Goal: Check status

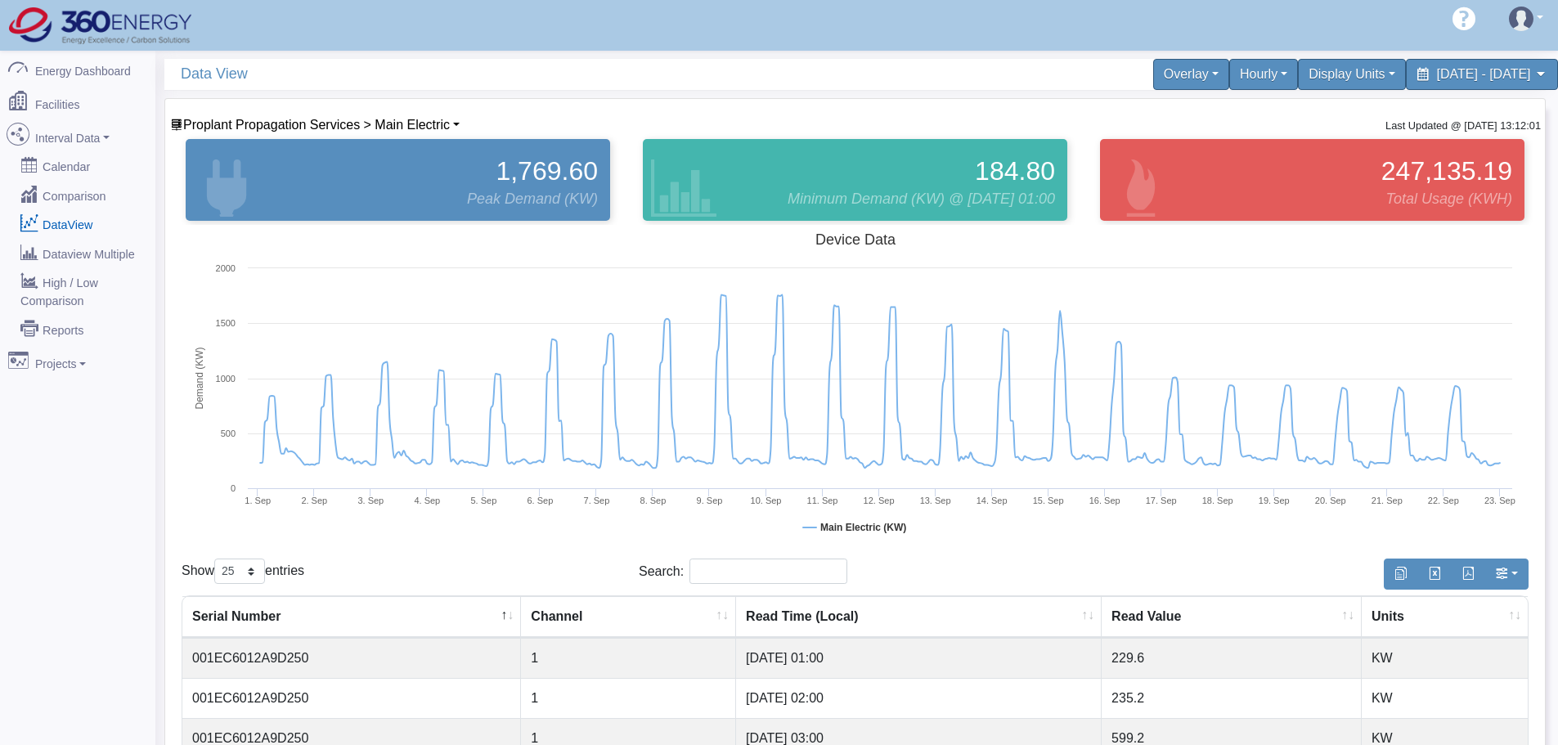
select select "25"
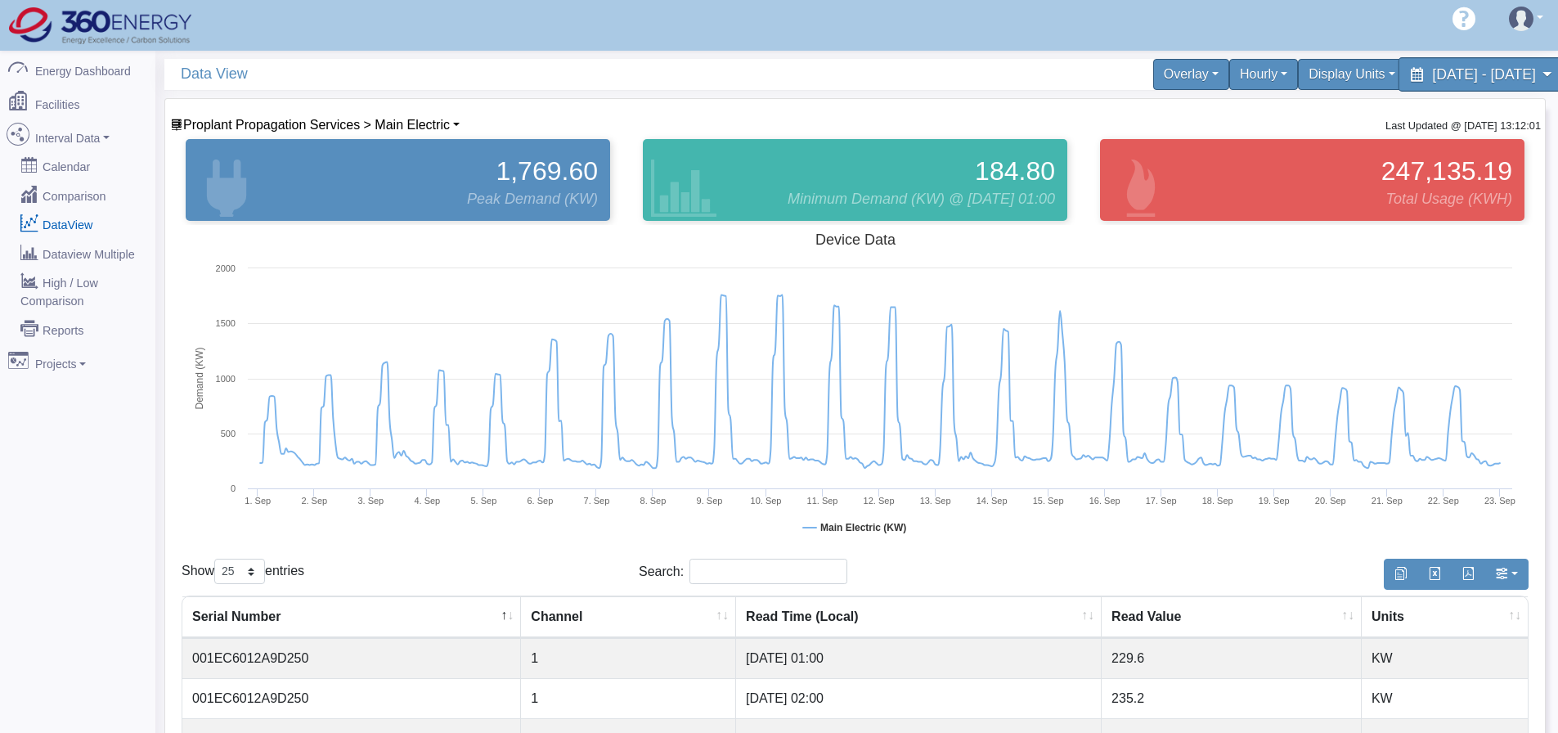
click at [1432, 71] on span "[DATE] - [DATE]" at bounding box center [1483, 74] width 103 height 16
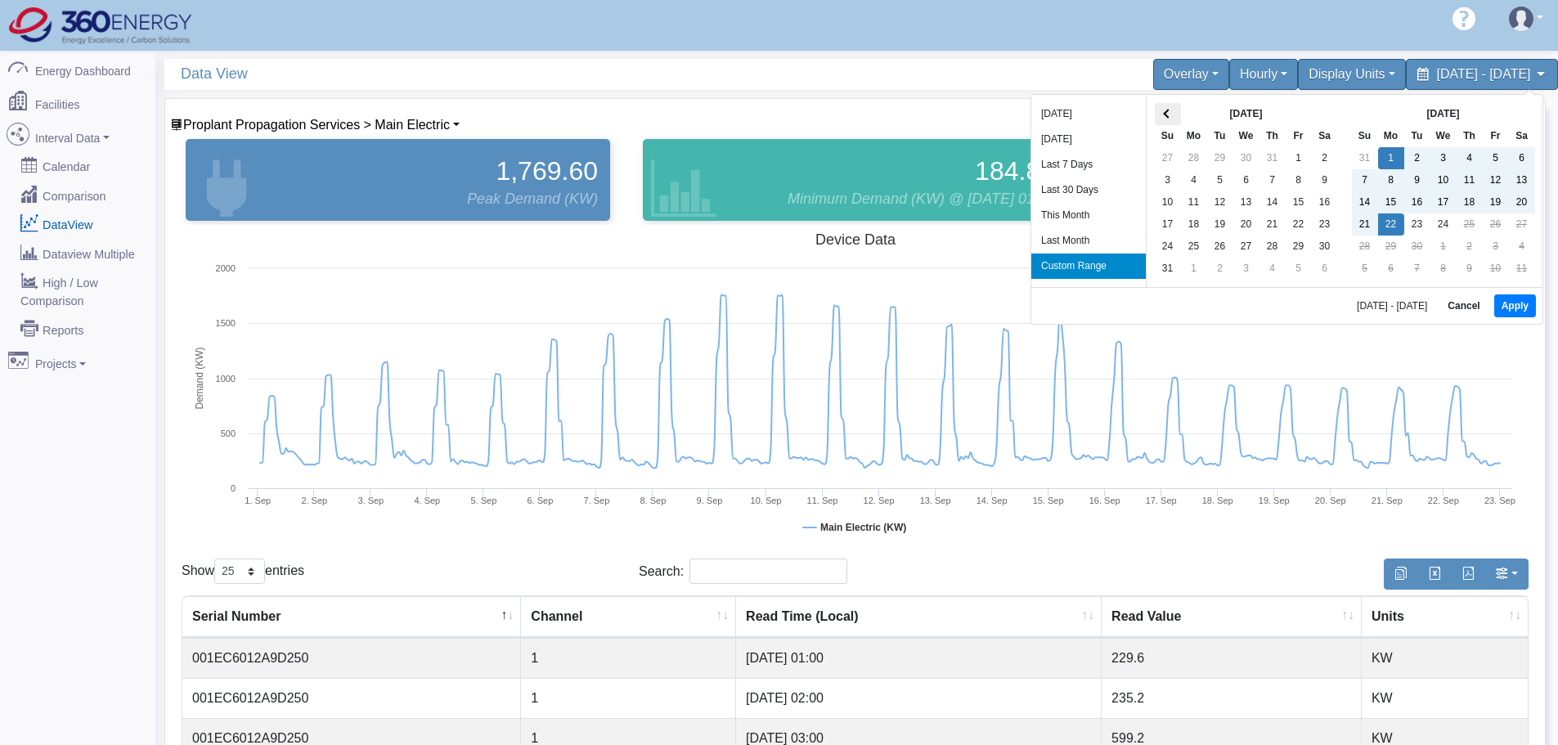
click at [1160, 113] on th at bounding box center [1168, 114] width 26 height 22
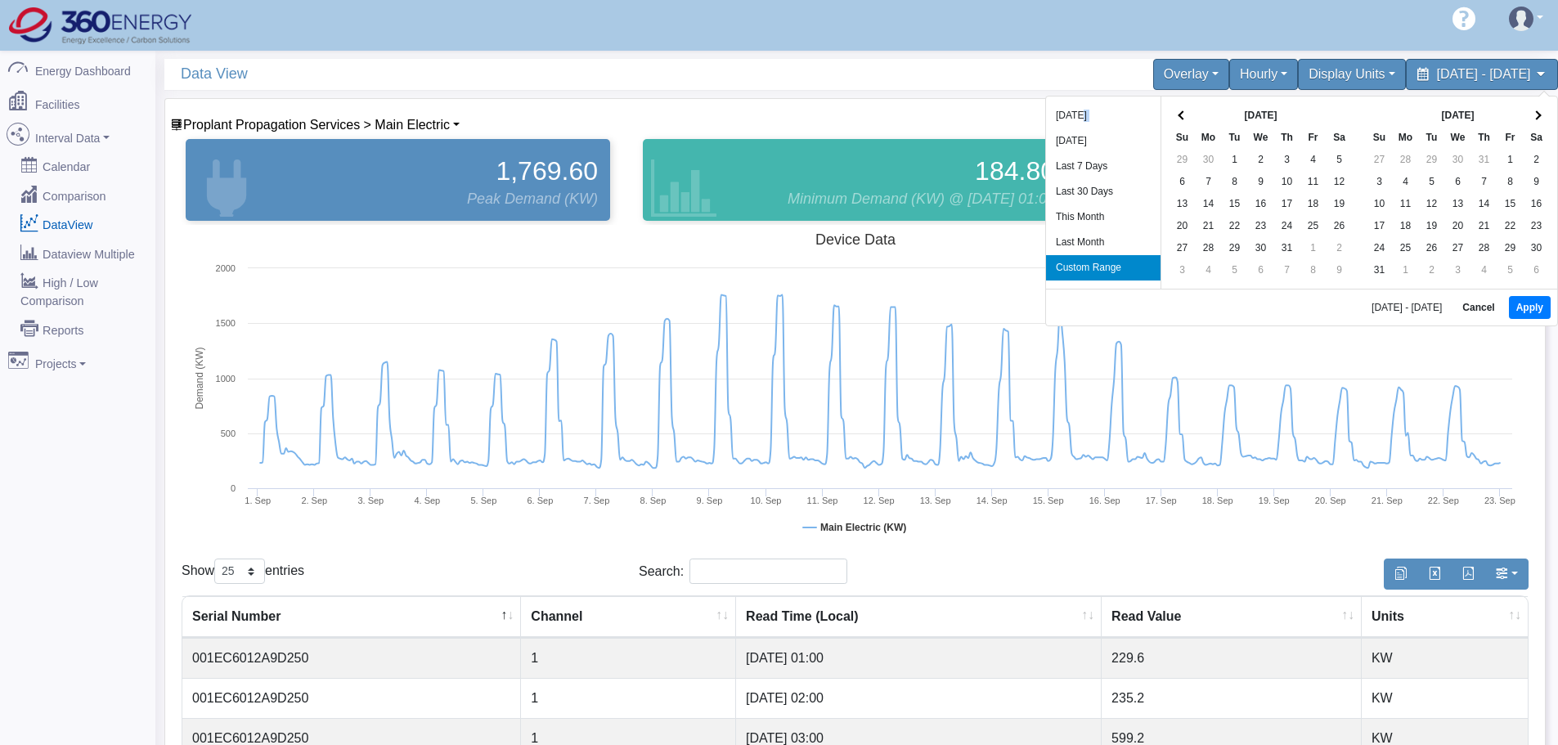
click at [1160, 113] on li "[DATE]" at bounding box center [1103, 115] width 115 height 25
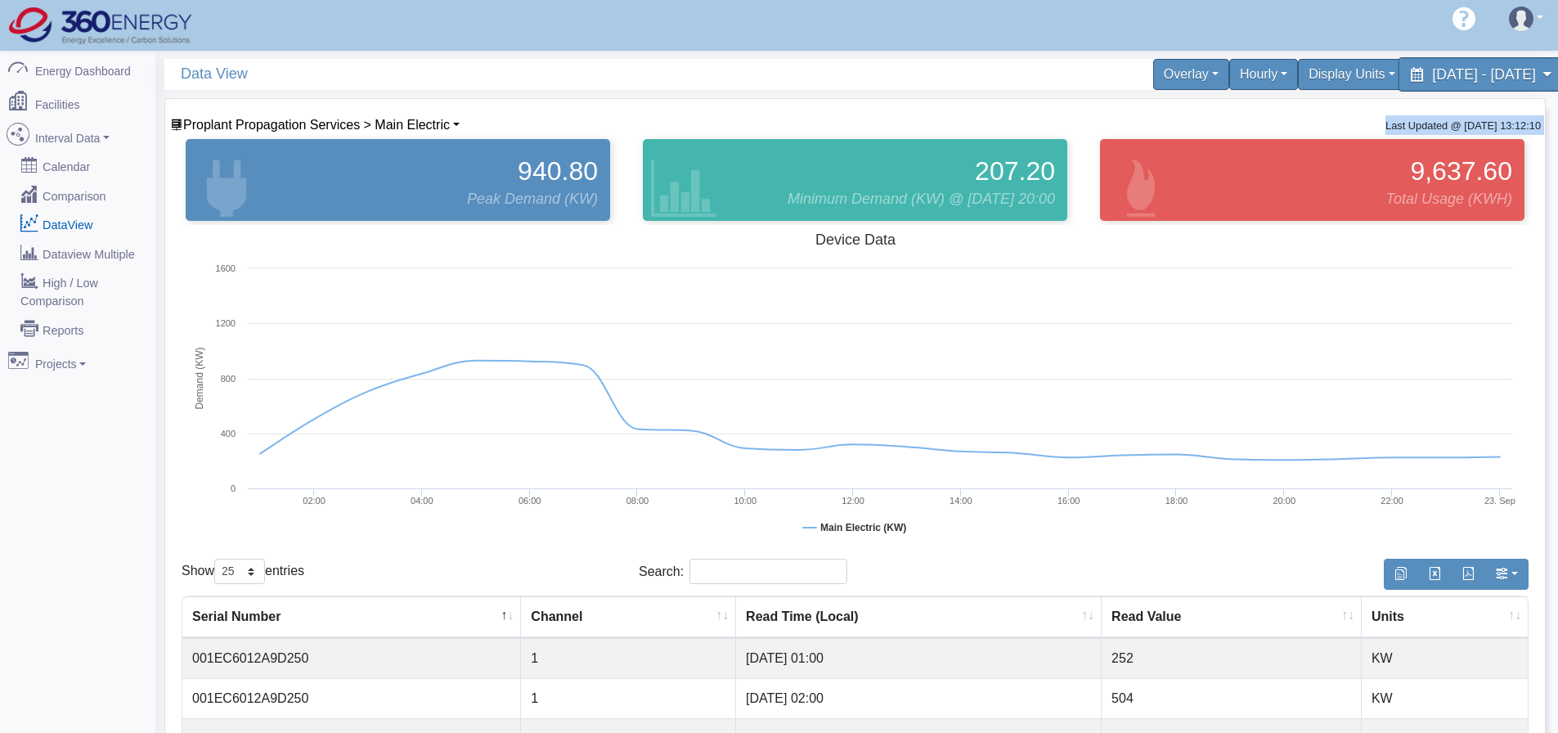
click at [1432, 67] on span "[DATE] - [DATE]" at bounding box center [1483, 74] width 103 height 16
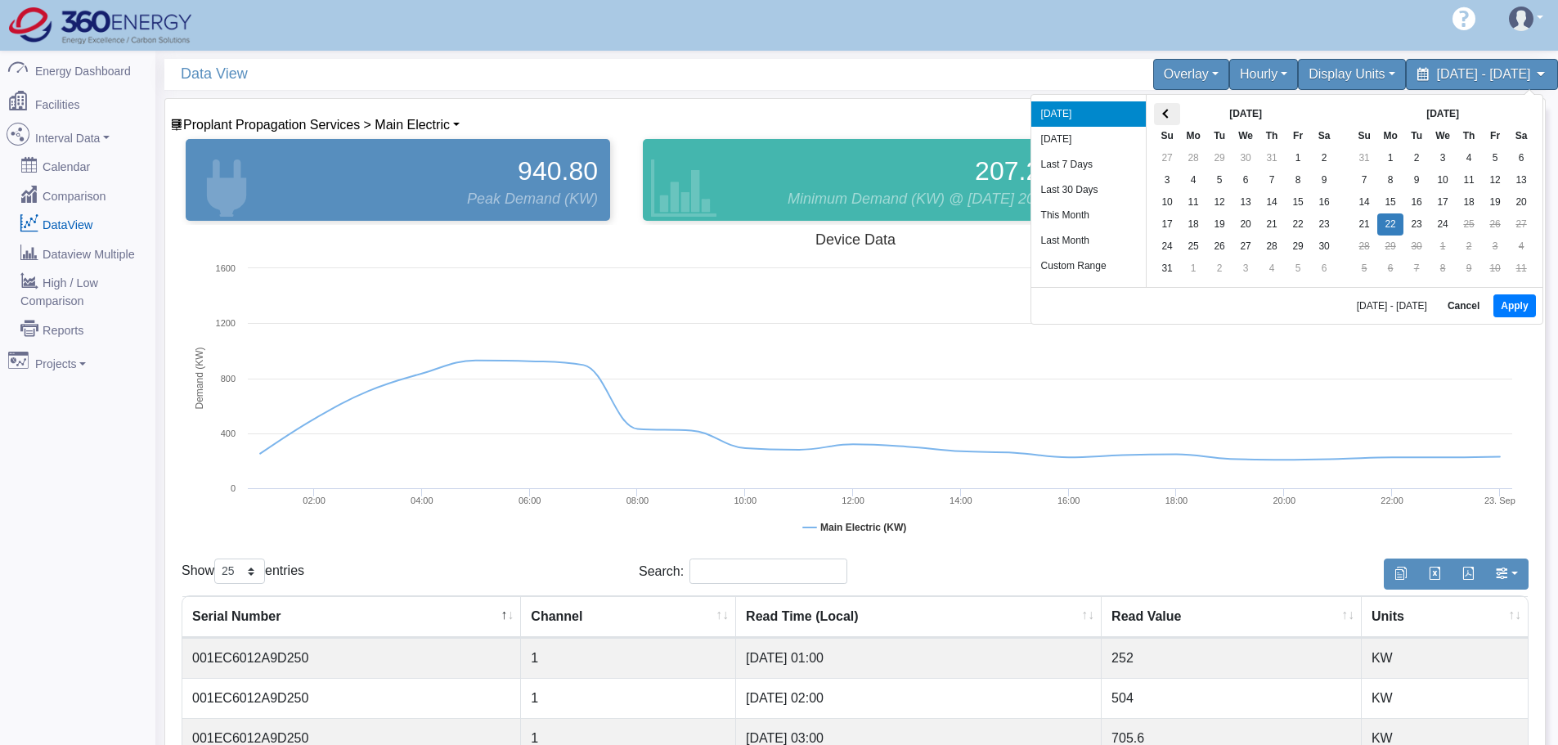
click at [1173, 115] on th at bounding box center [1167, 114] width 26 height 22
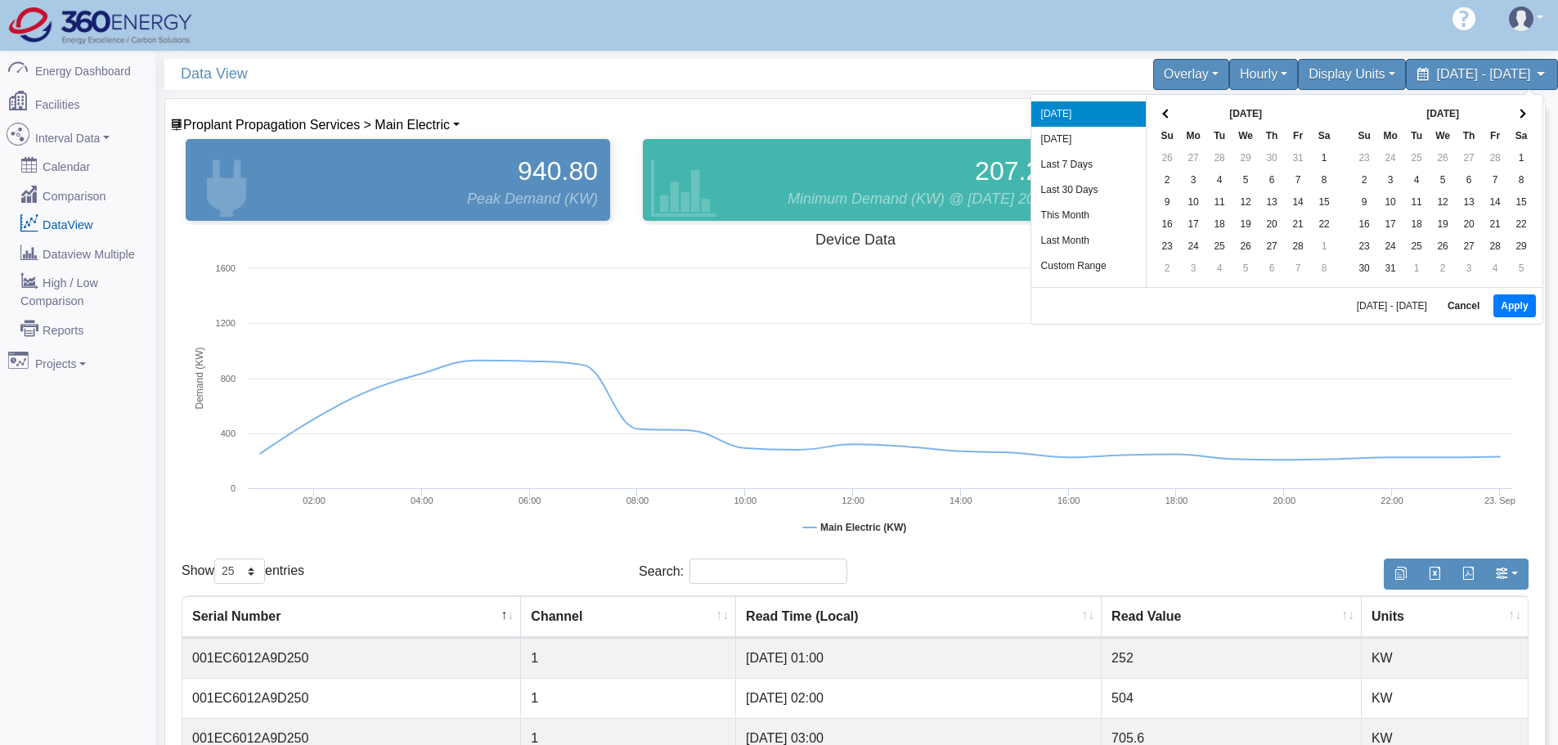
click at [1173, 115] on th at bounding box center [1167, 114] width 26 height 22
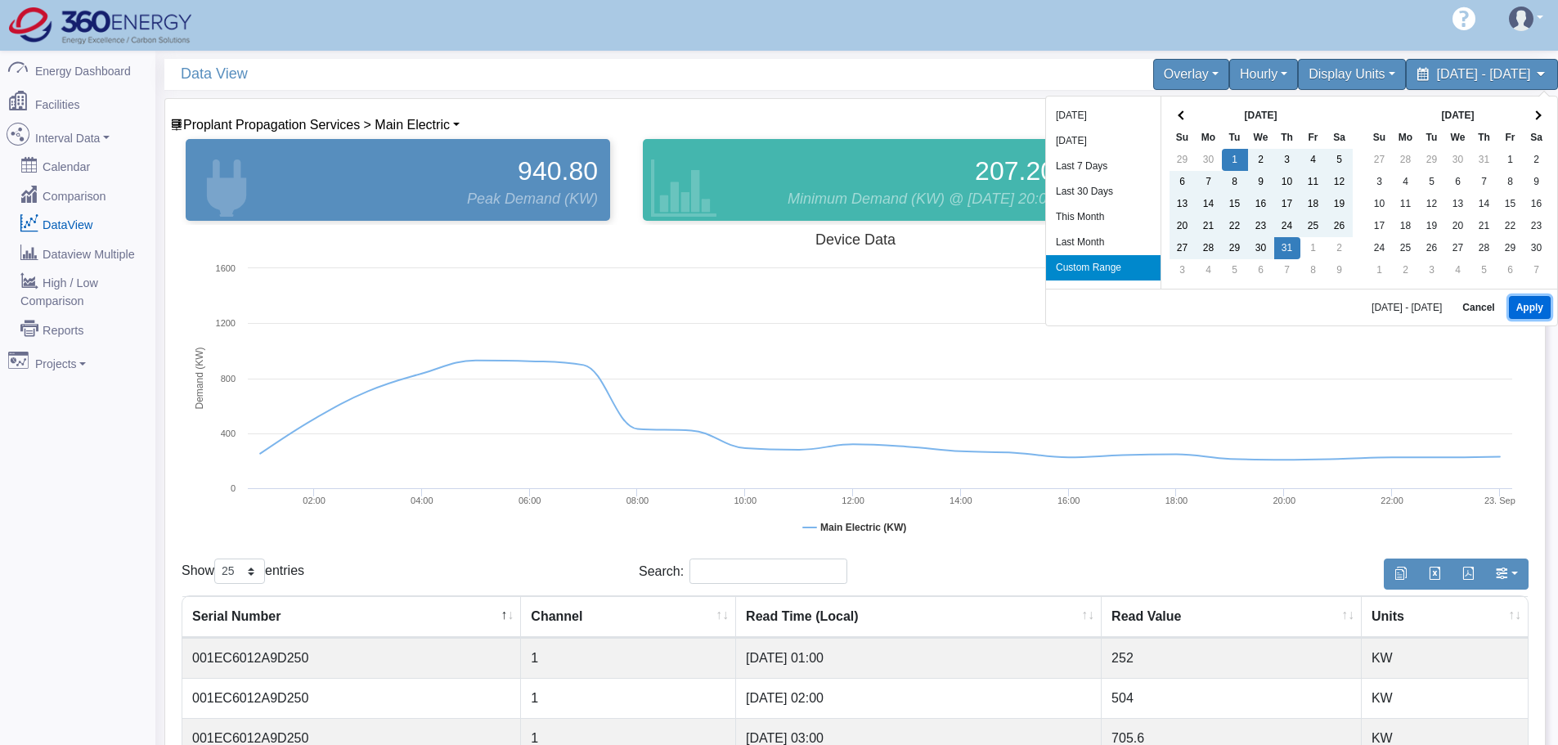
click at [1518, 305] on button "Apply" at bounding box center [1530, 307] width 42 height 23
